Goal: Task Accomplishment & Management: Manage account settings

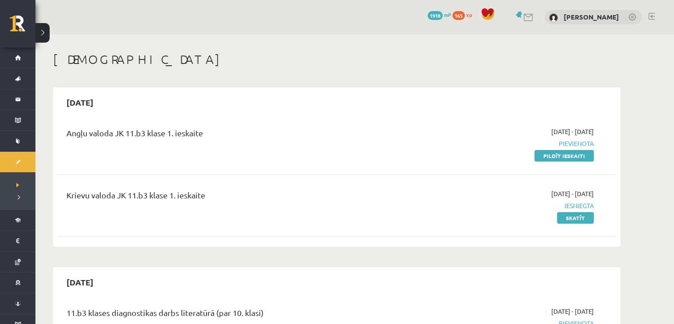
click at [649, 23] on div "0 Dāvanas 1918 mP 165 xp Adriana Skurbe" at bounding box center [354, 17] width 639 height 34
click at [651, 15] on link at bounding box center [652, 16] width 7 height 7
